Goal: Unclear

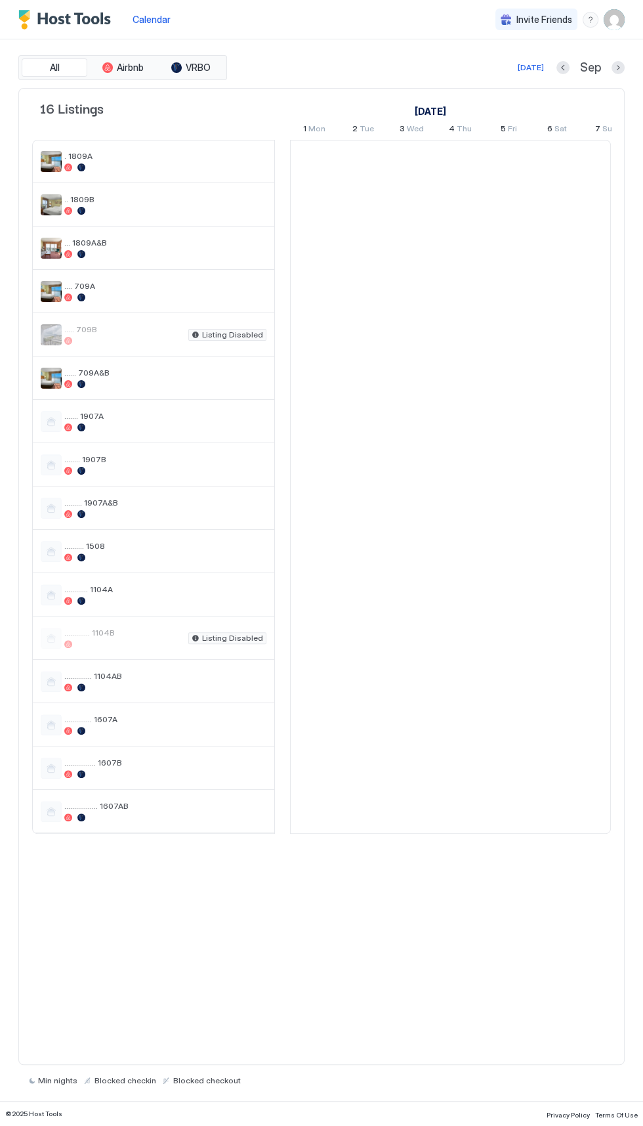
scroll to position [0, 729]
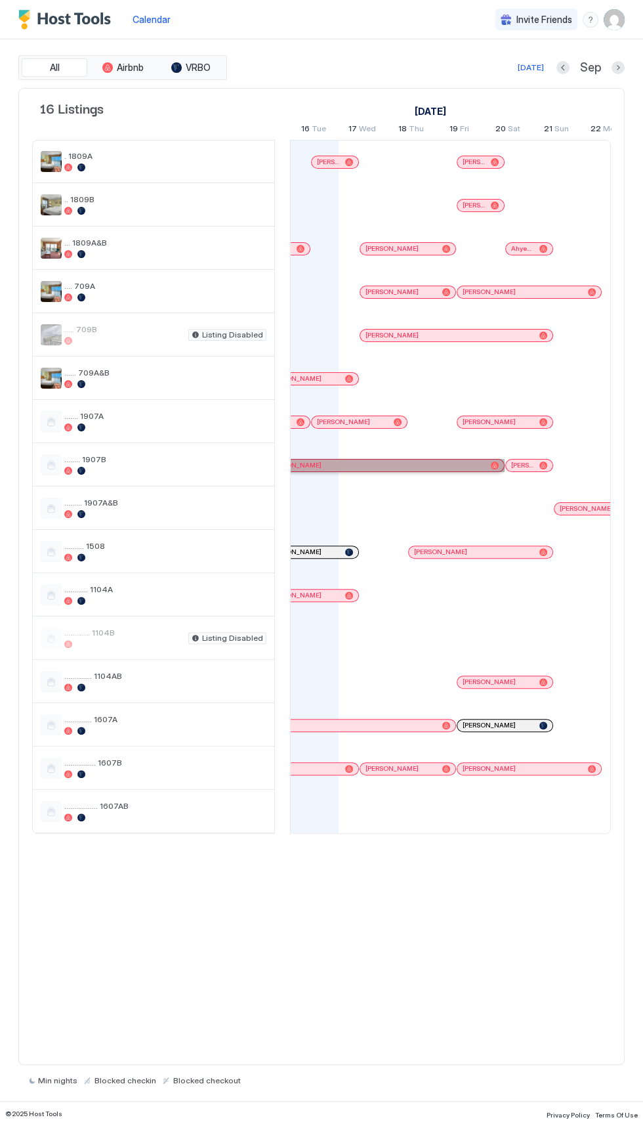
click at [462, 464] on div "[PERSON_NAME]" at bounding box center [377, 465] width 217 height 9
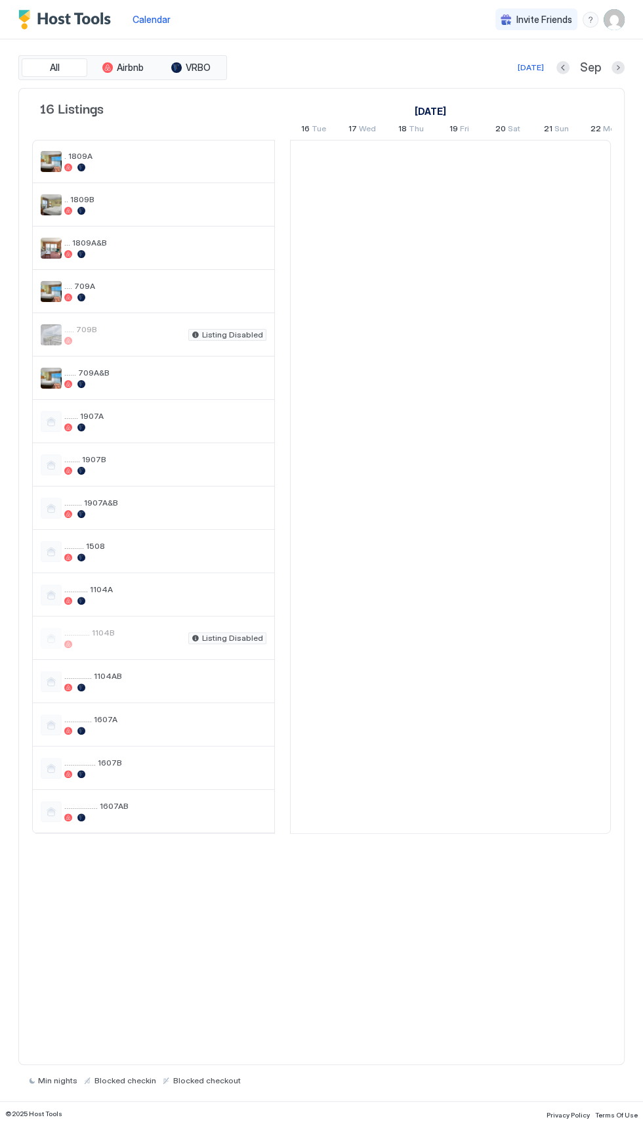
scroll to position [0, 729]
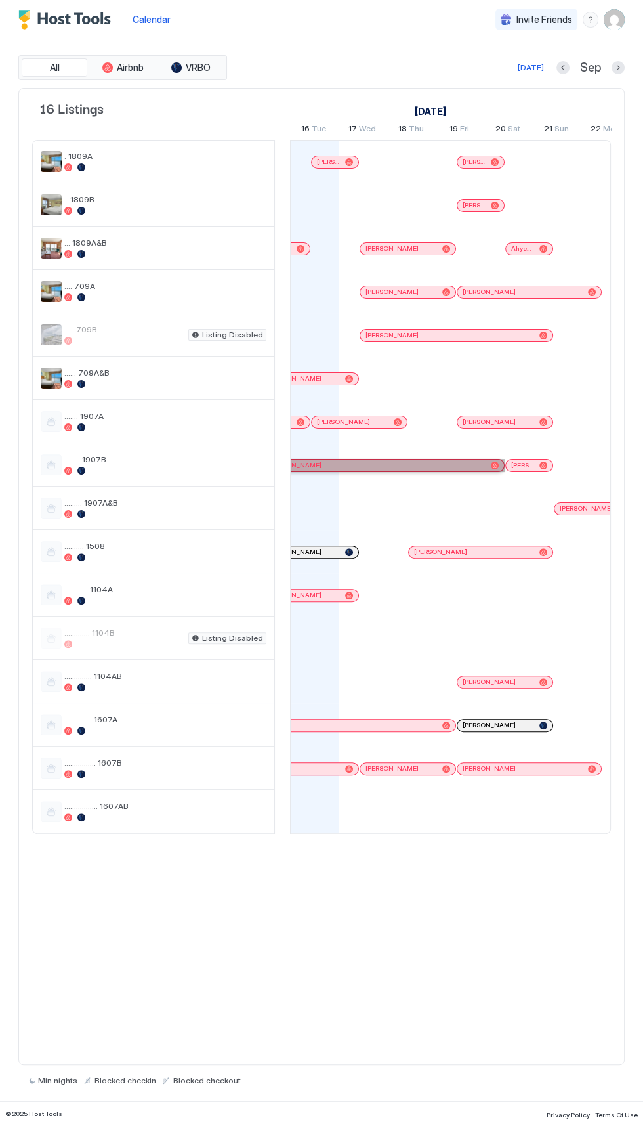
click at [471, 464] on div "[PERSON_NAME]" at bounding box center [377, 465] width 217 height 9
